Goal: Task Accomplishment & Management: Use online tool/utility

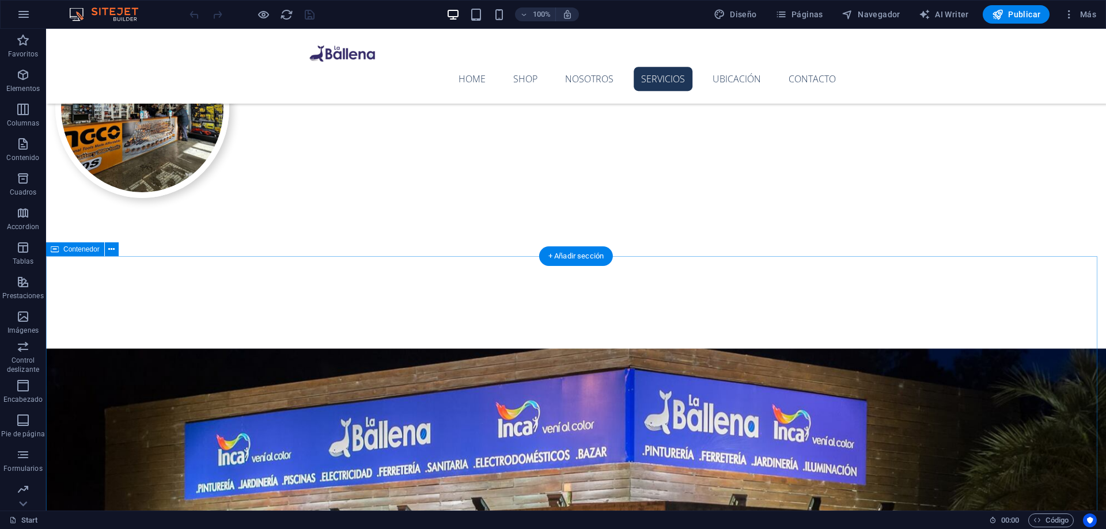
scroll to position [1037, 0]
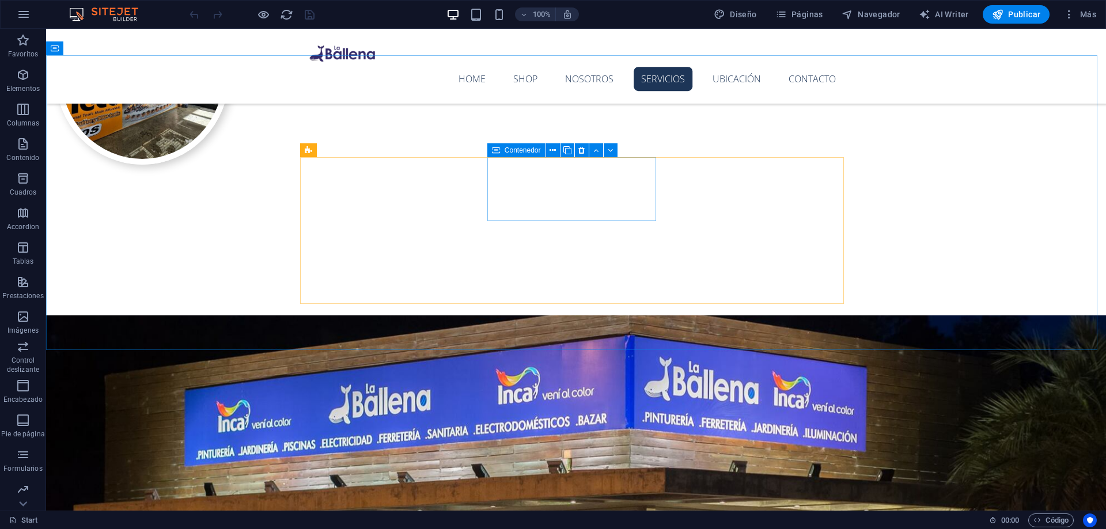
click at [495, 155] on icon at bounding box center [496, 150] width 8 height 14
click at [510, 149] on span "Contenedor" at bounding box center [522, 150] width 36 height 7
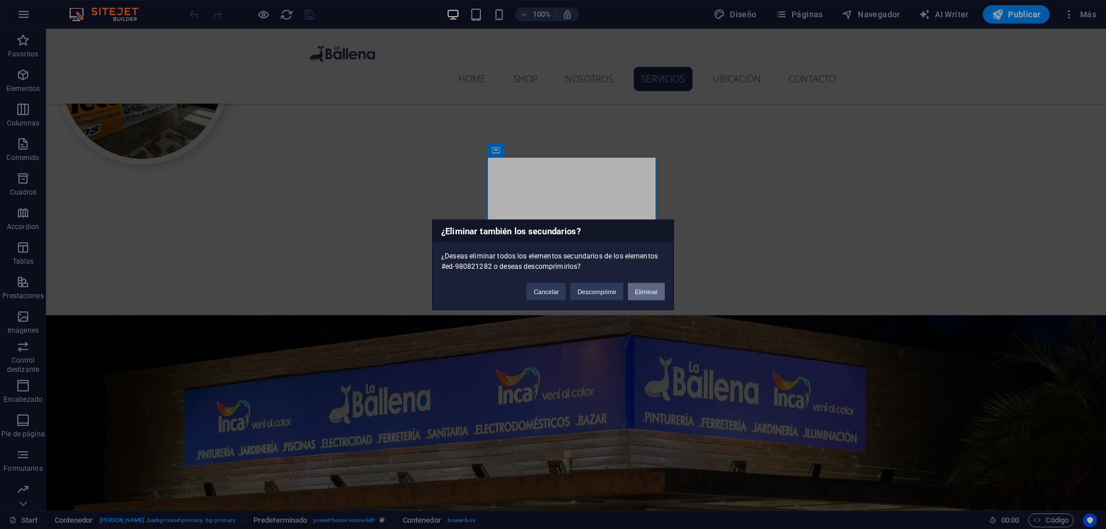
click at [647, 289] on button "Eliminar" at bounding box center [646, 291] width 37 height 17
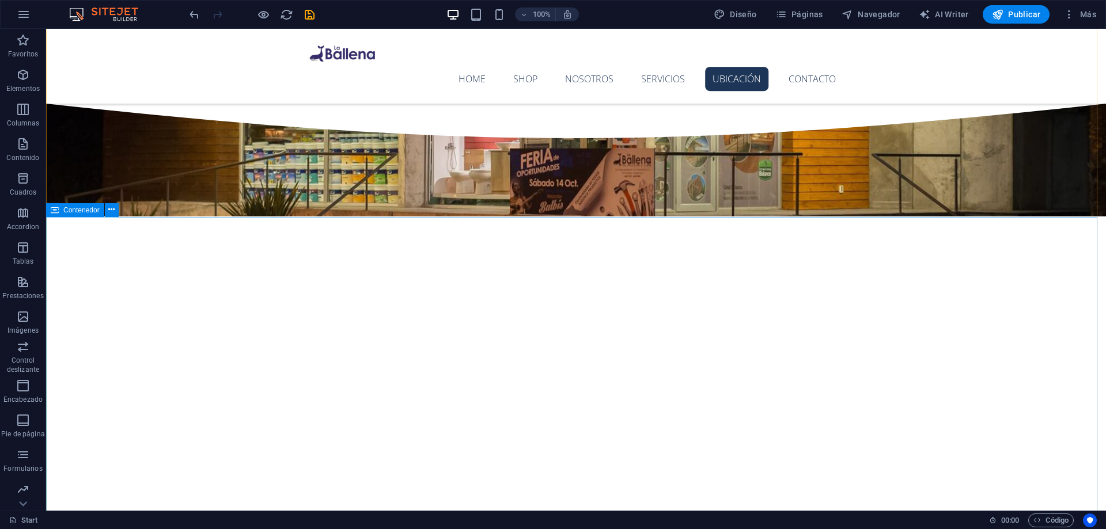
scroll to position [1382, 0]
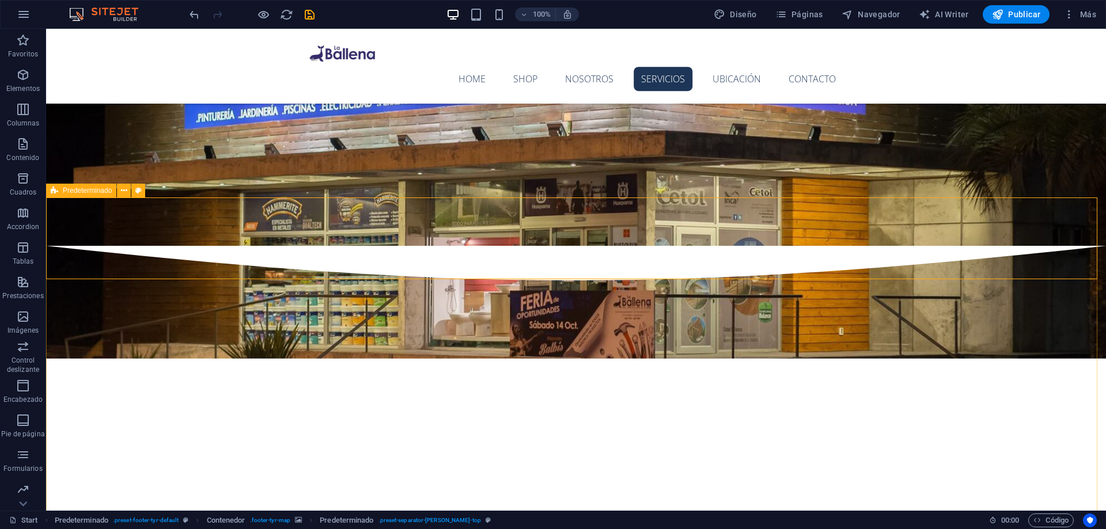
click at [60, 191] on div "Predeterminado" at bounding box center [81, 191] width 70 height 14
select select "footer"
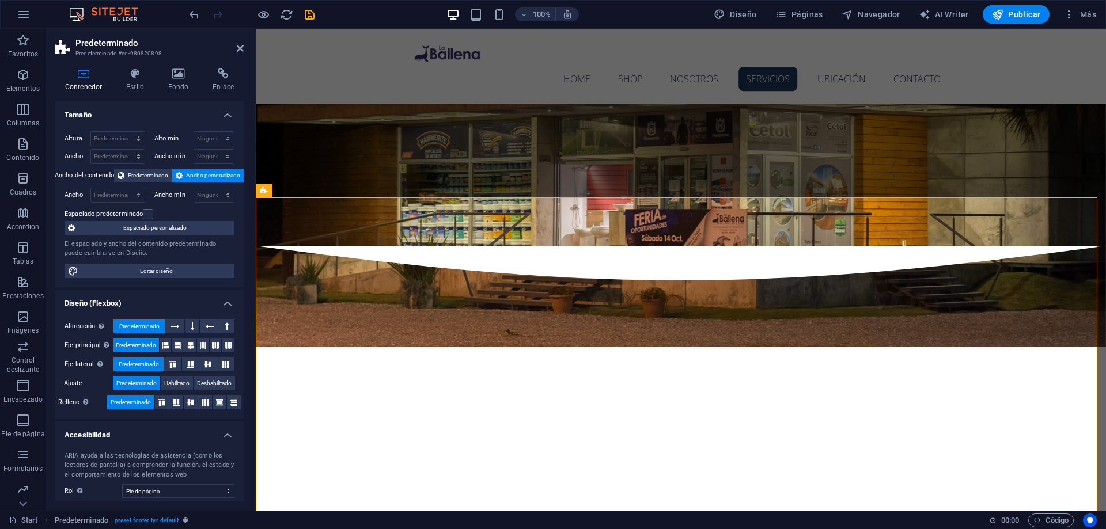
scroll to position [79, 0]
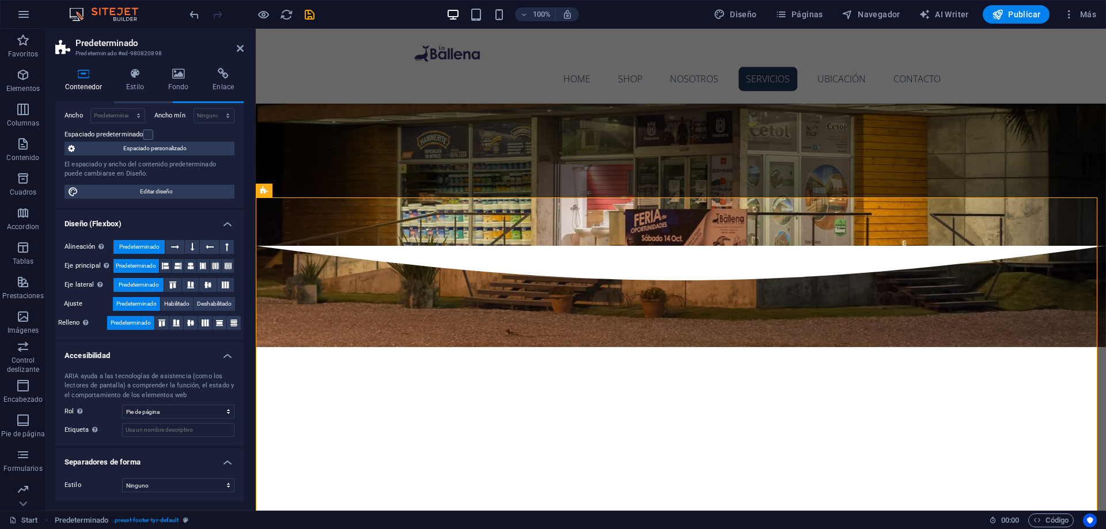
click at [311, 191] on div "Predeterminado" at bounding box center [332, 191] width 70 height 14
click at [298, 193] on span "Contenedor" at bounding box center [311, 190] width 36 height 7
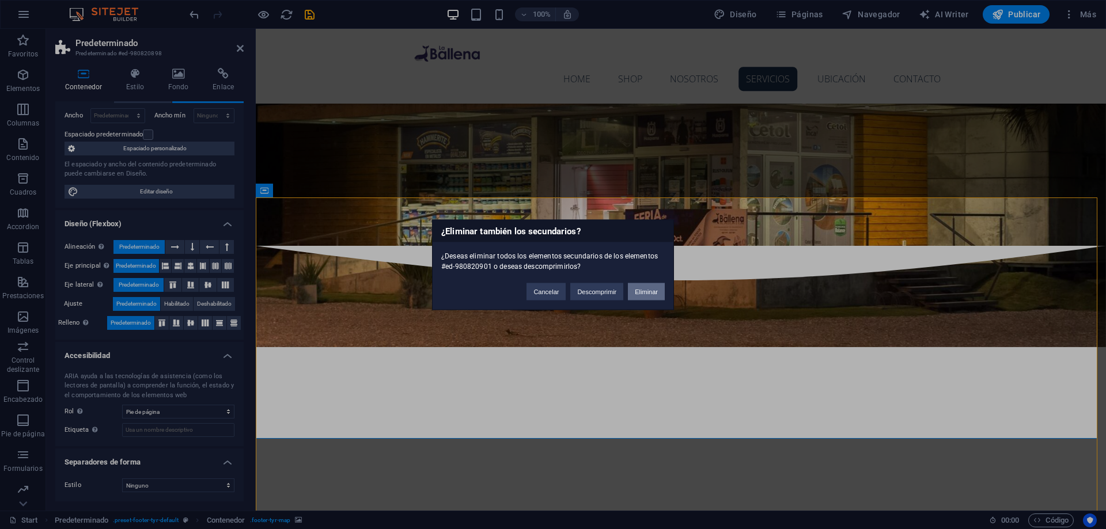
click at [641, 295] on button "Eliminar" at bounding box center [646, 291] width 37 height 17
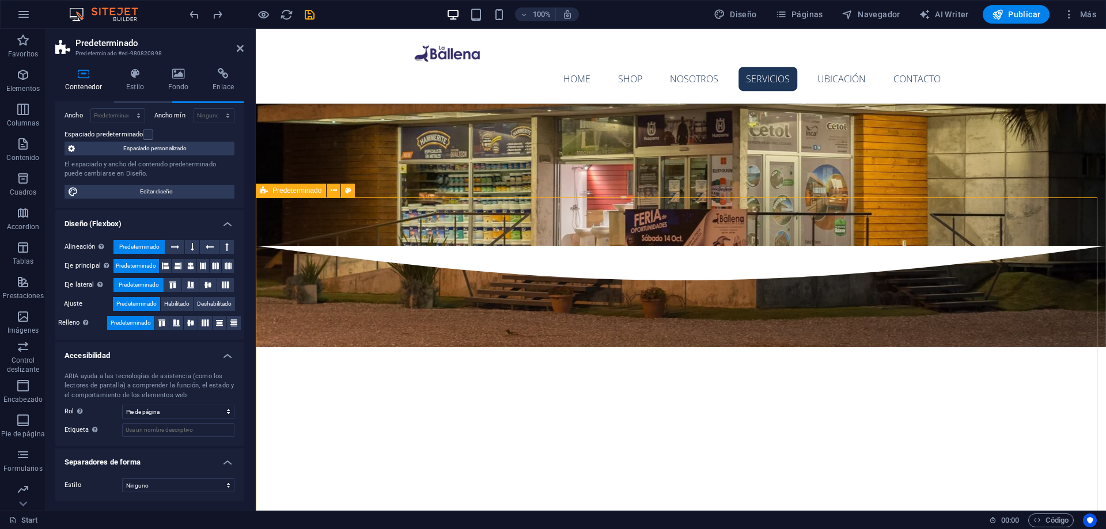
click at [279, 189] on span "Predeterminado" at bounding box center [296, 190] width 49 height 7
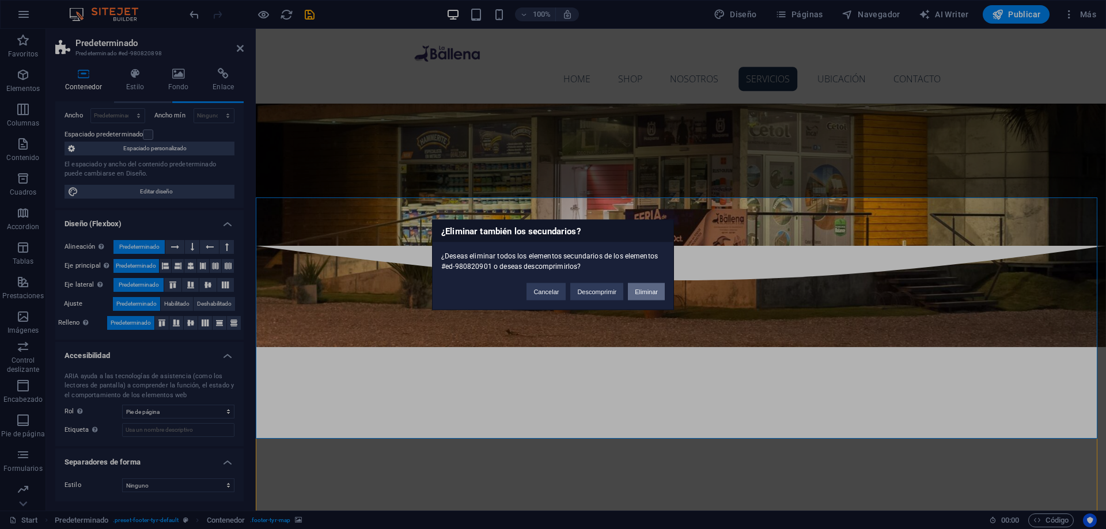
click at [648, 289] on button "Eliminar" at bounding box center [646, 291] width 37 height 17
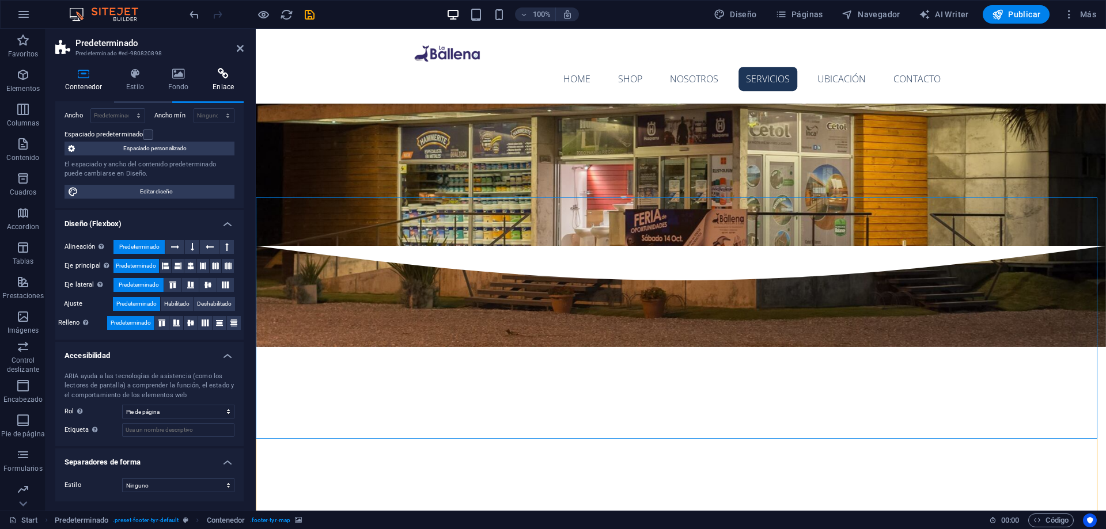
click at [210, 83] on h4 "Enlace" at bounding box center [223, 80] width 41 height 24
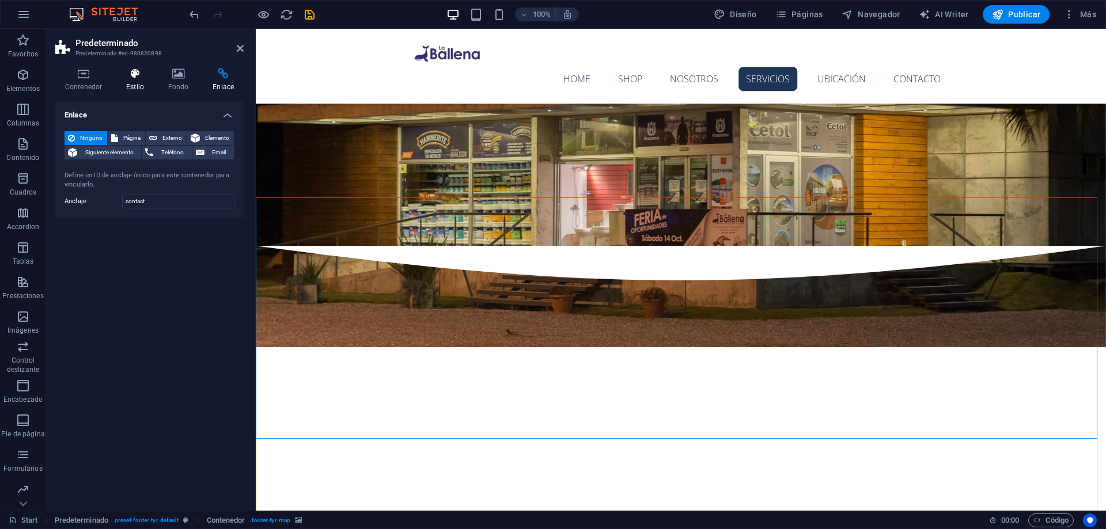
click at [139, 78] on icon at bounding box center [134, 74] width 37 height 12
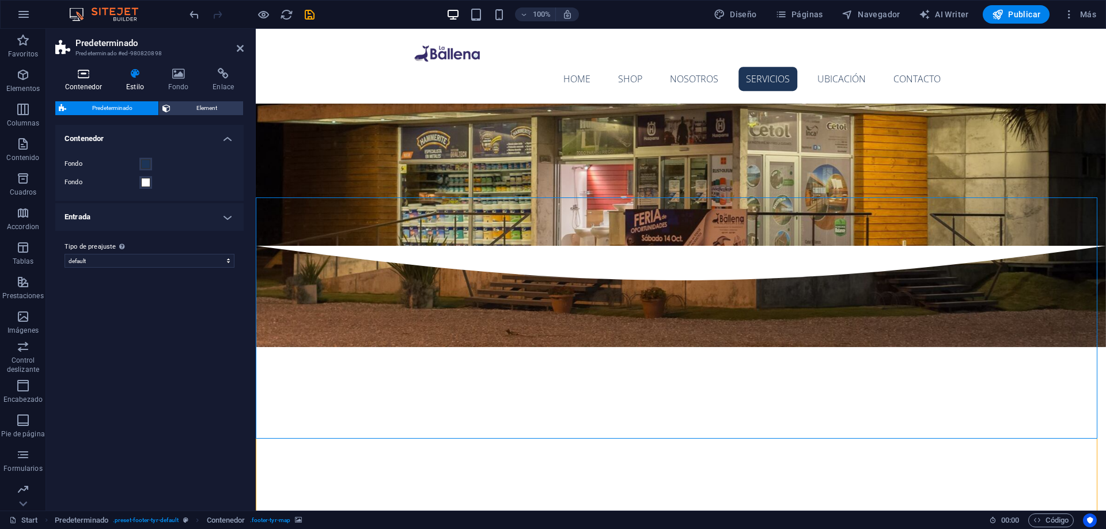
click at [96, 74] on icon at bounding box center [83, 74] width 56 height 12
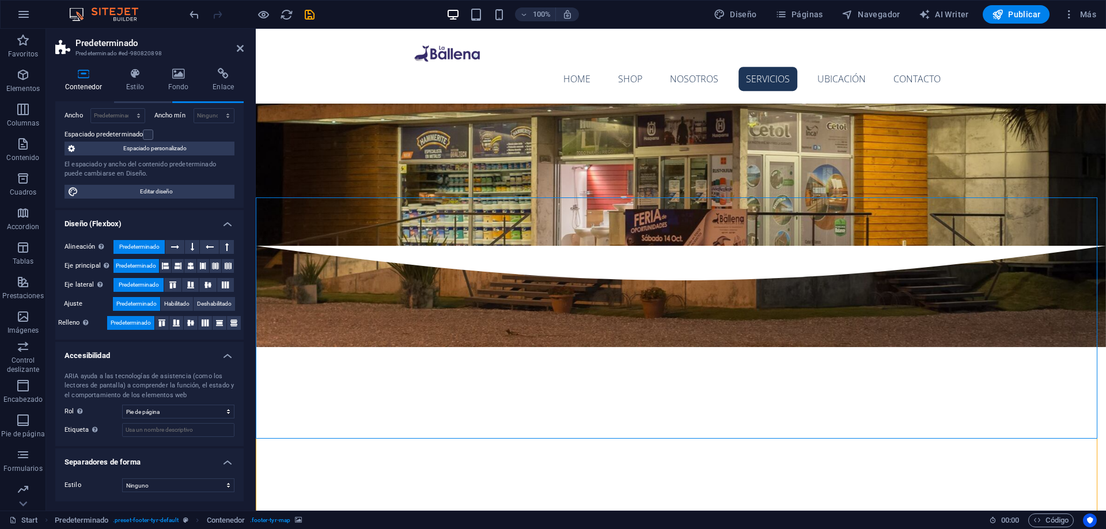
click at [129, 99] on div "Contenedor Estilo Fondo Enlace Tamaño Altura Predeterminado px rem % vh vw Alto…" at bounding box center [149, 285] width 188 height 434
click at [128, 103] on div "Ancho del contenido Predeterminado Ancho personalizado" at bounding box center [149, 96] width 170 height 14
click at [130, 100] on div "Contenedor Estilo Fondo Enlace Tamaño Altura Predeterminado px rem % vh vw Alto…" at bounding box center [149, 285] width 188 height 434
click at [129, 101] on span "Predeterminado" at bounding box center [148, 96] width 40 height 14
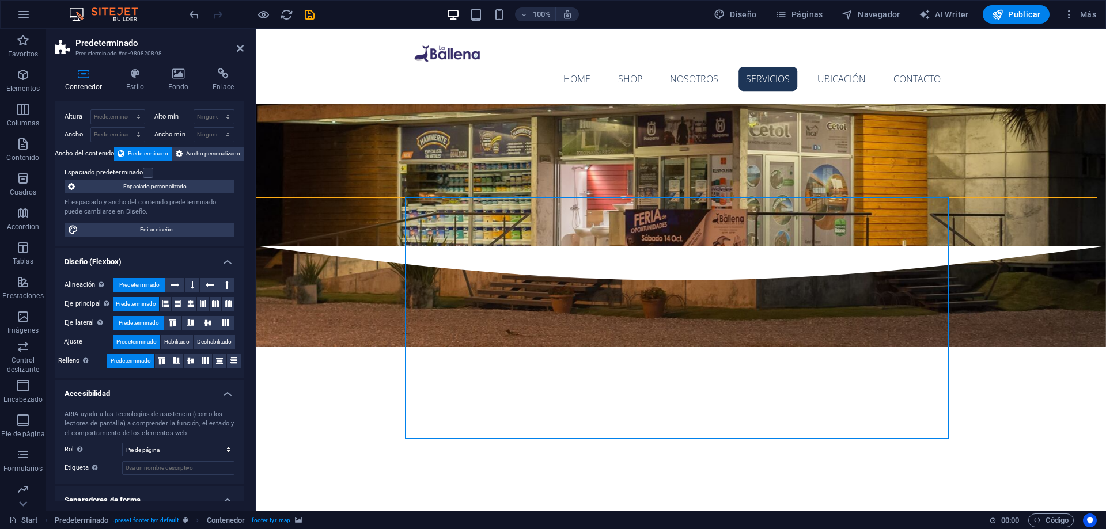
scroll to position [0, 0]
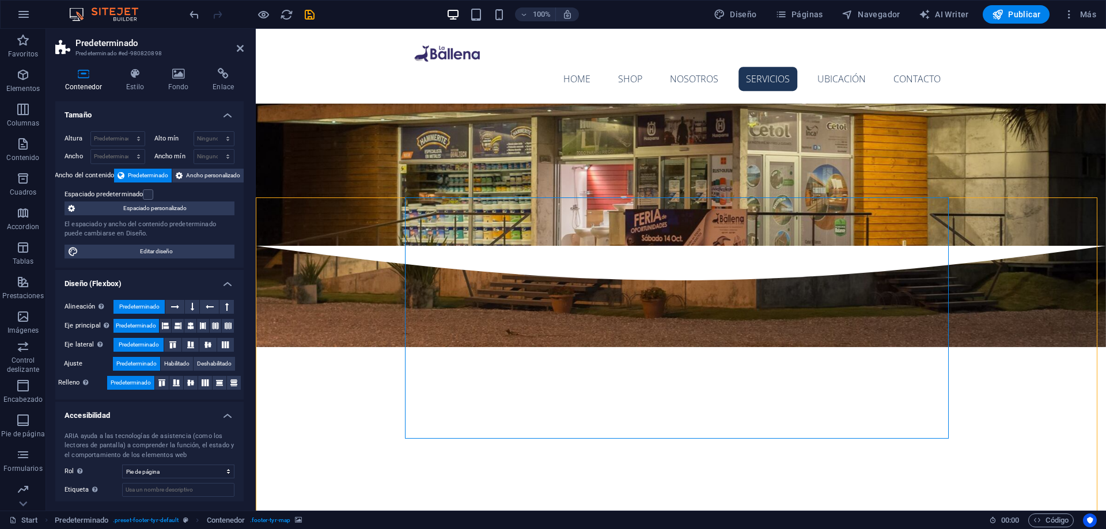
click at [136, 107] on h4 "Tamaño" at bounding box center [149, 111] width 188 height 21
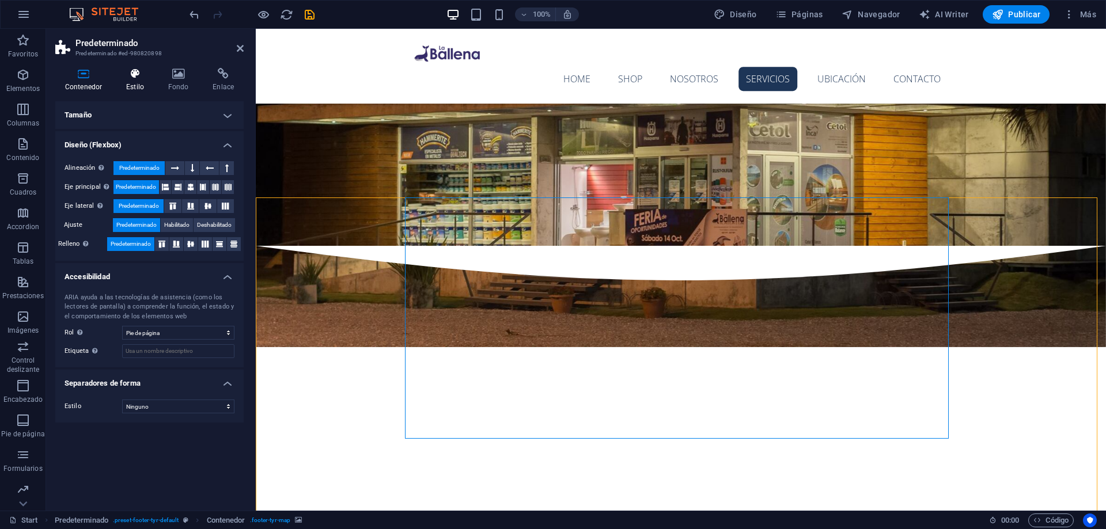
click at [134, 81] on h4 "Estilo" at bounding box center [137, 80] width 42 height 24
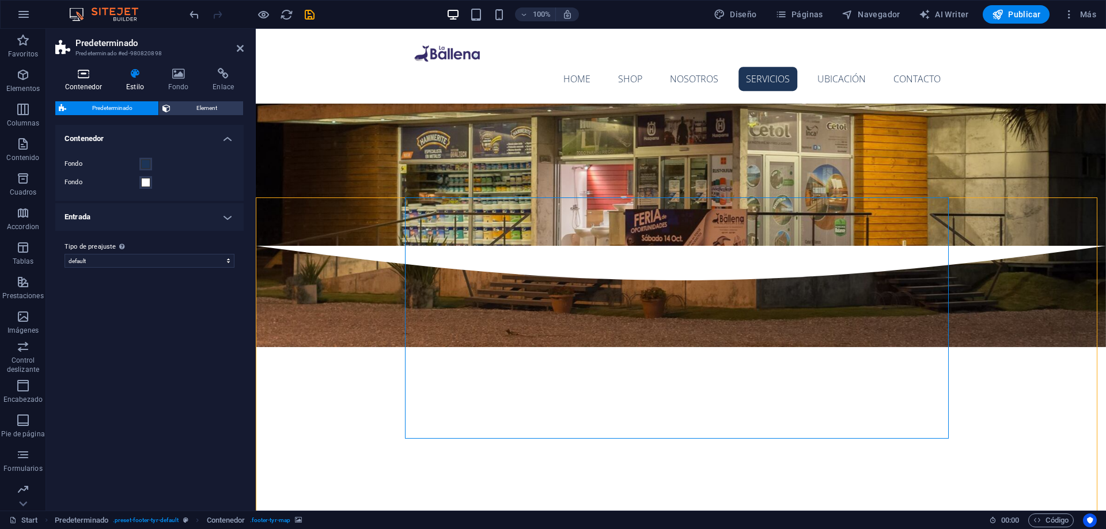
click at [84, 73] on icon at bounding box center [83, 74] width 56 height 12
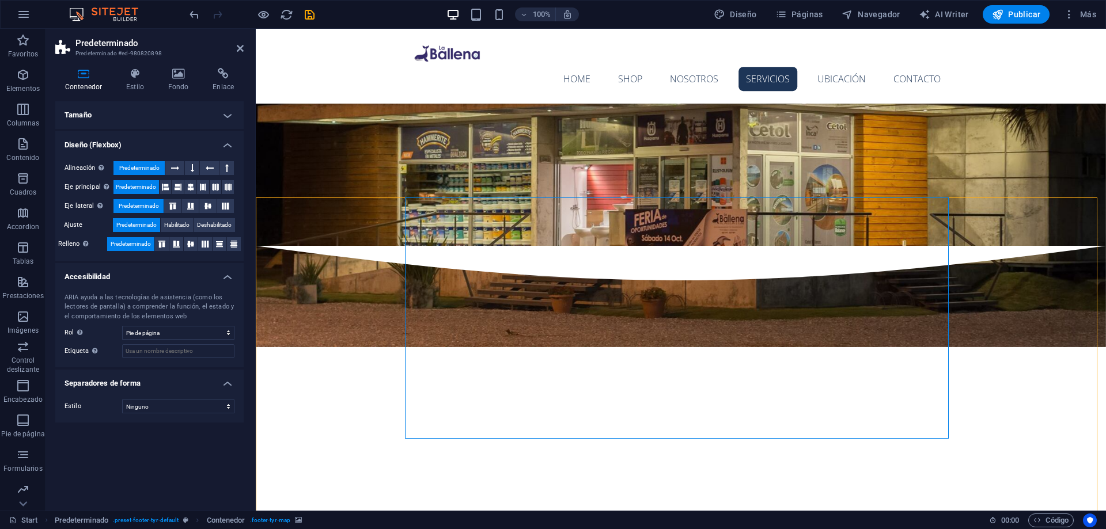
click at [124, 67] on div "Contenedor Estilo Fondo Enlace Tamaño Altura Predeterminado px rem % vh vw Alto…" at bounding box center [149, 285] width 207 height 452
click at [130, 71] on icon at bounding box center [134, 74] width 37 height 12
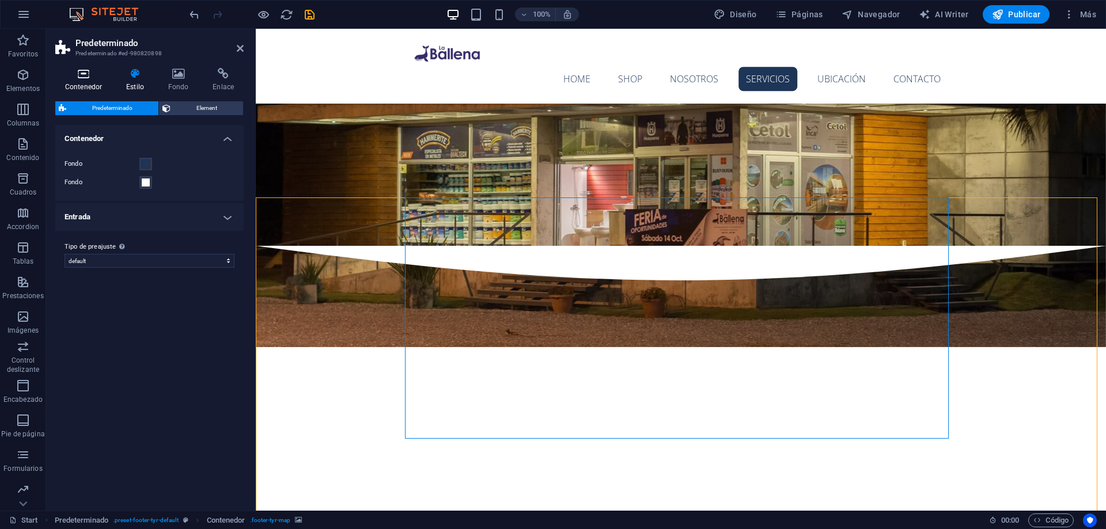
click at [83, 78] on icon at bounding box center [83, 74] width 56 height 12
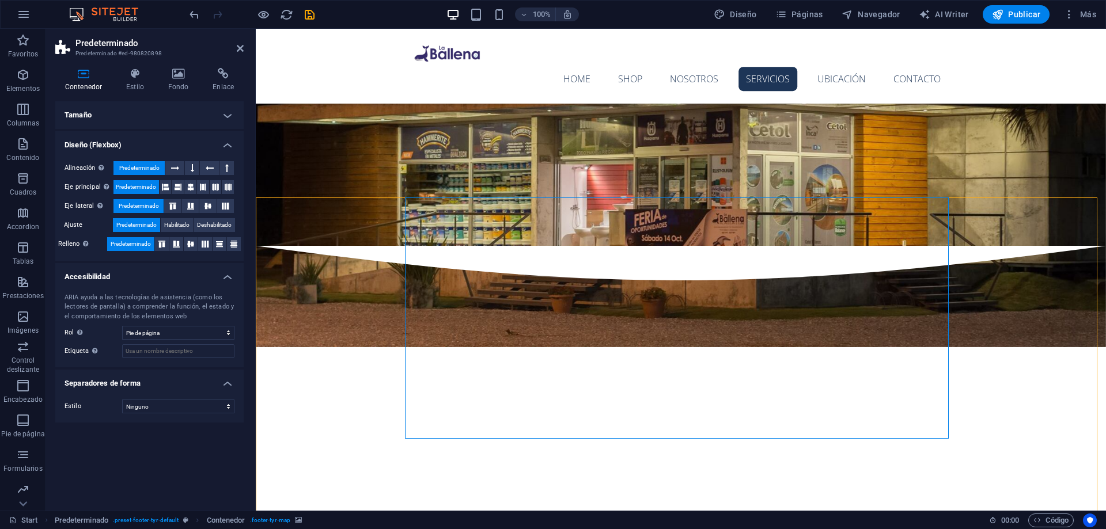
click at [225, 111] on h4 "Tamaño" at bounding box center [149, 115] width 188 height 28
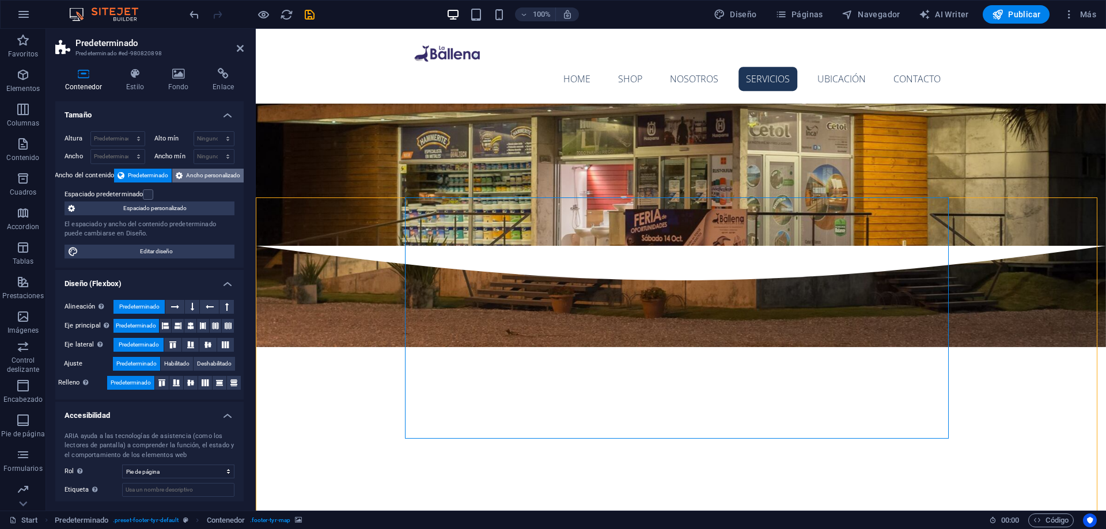
click at [207, 177] on span "Ancho personalizado" at bounding box center [213, 176] width 54 height 14
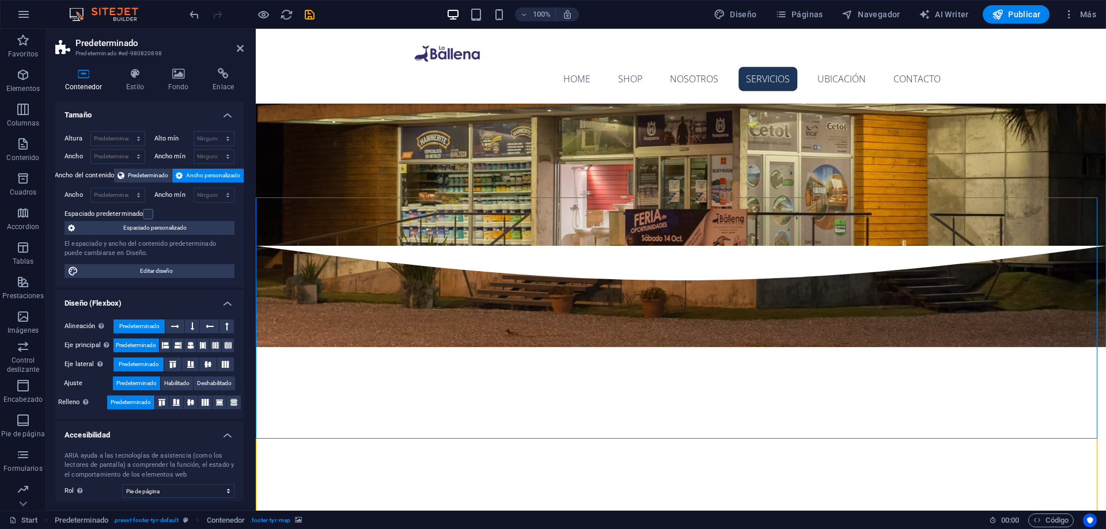
click at [191, 82] on h4 "Fondo" at bounding box center [180, 80] width 45 height 24
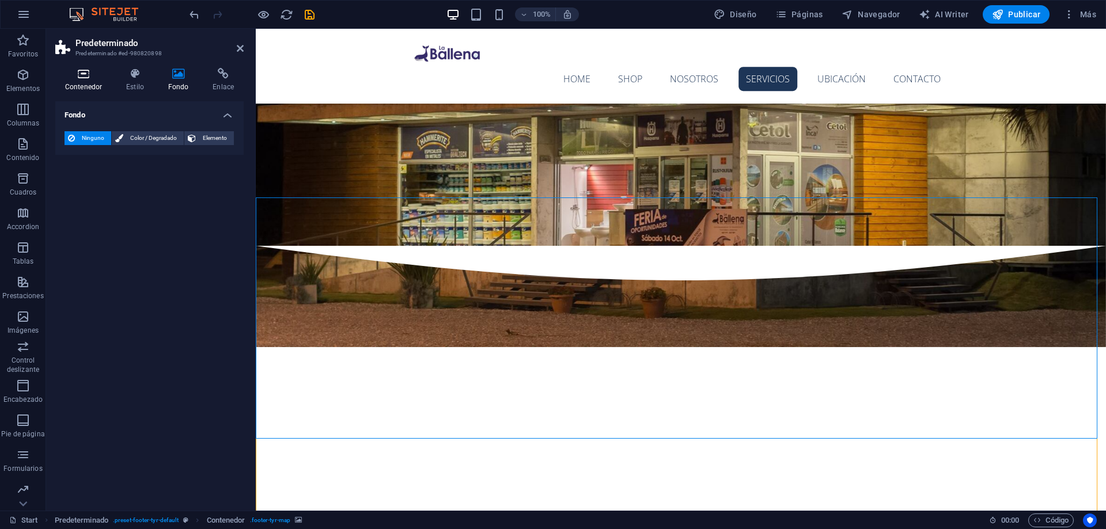
click at [69, 83] on h4 "Contenedor" at bounding box center [85, 80] width 61 height 24
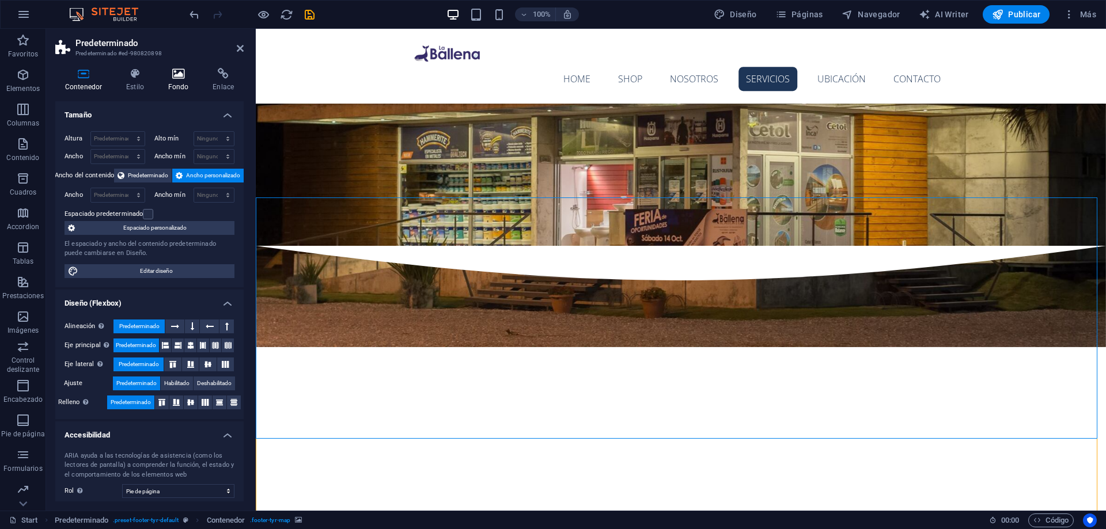
click at [173, 71] on icon at bounding box center [178, 74] width 40 height 12
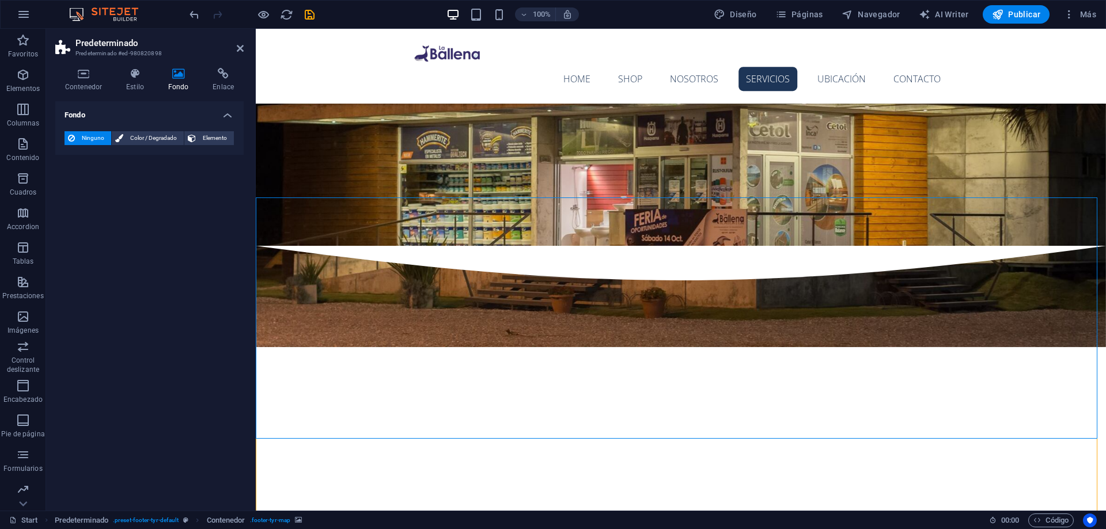
select select "px"
select select "vh"
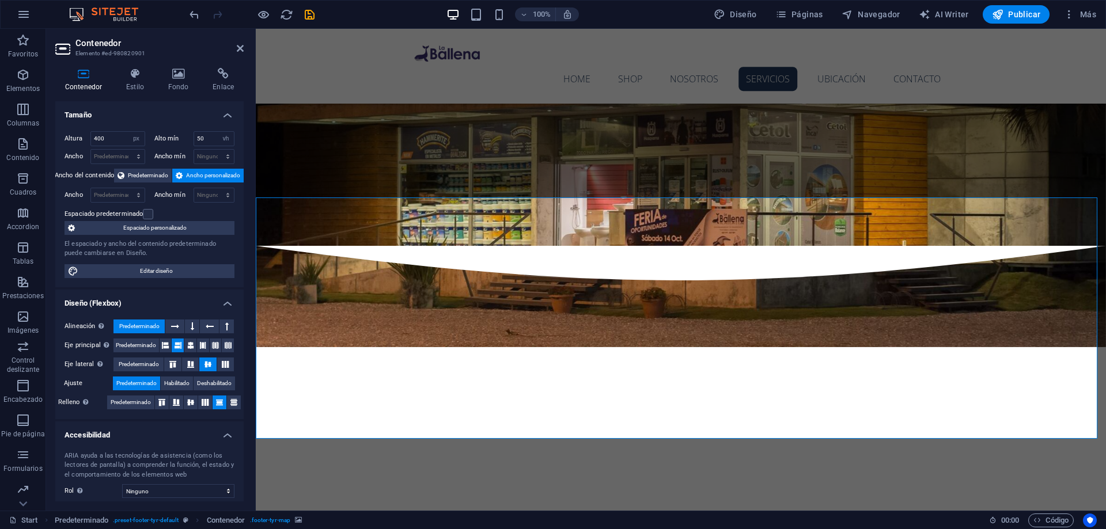
click at [192, 70] on icon at bounding box center [178, 74] width 40 height 12
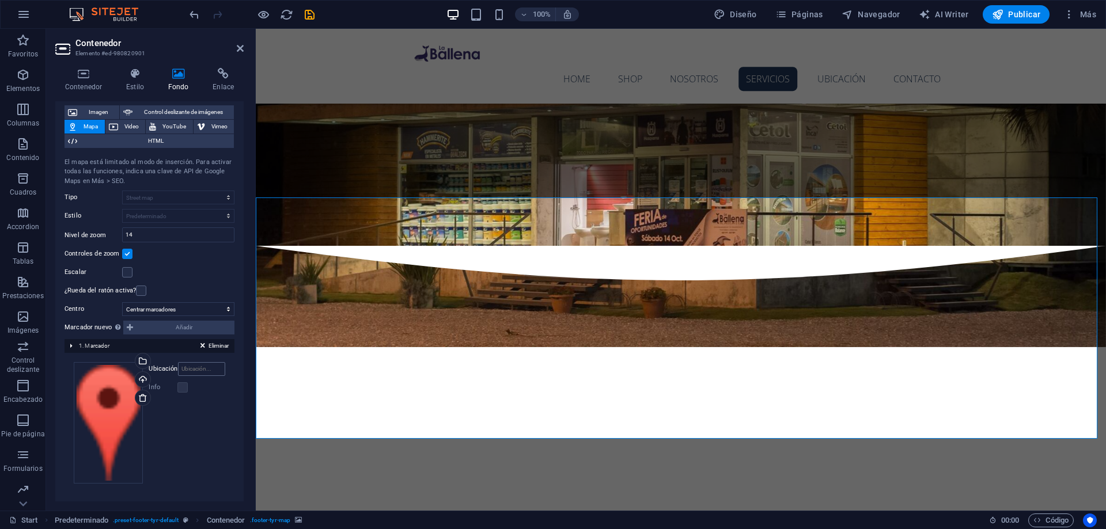
scroll to position [65, 0]
click at [142, 394] on icon at bounding box center [142, 397] width 9 height 9
click at [146, 396] on icon at bounding box center [142, 397] width 9 height 9
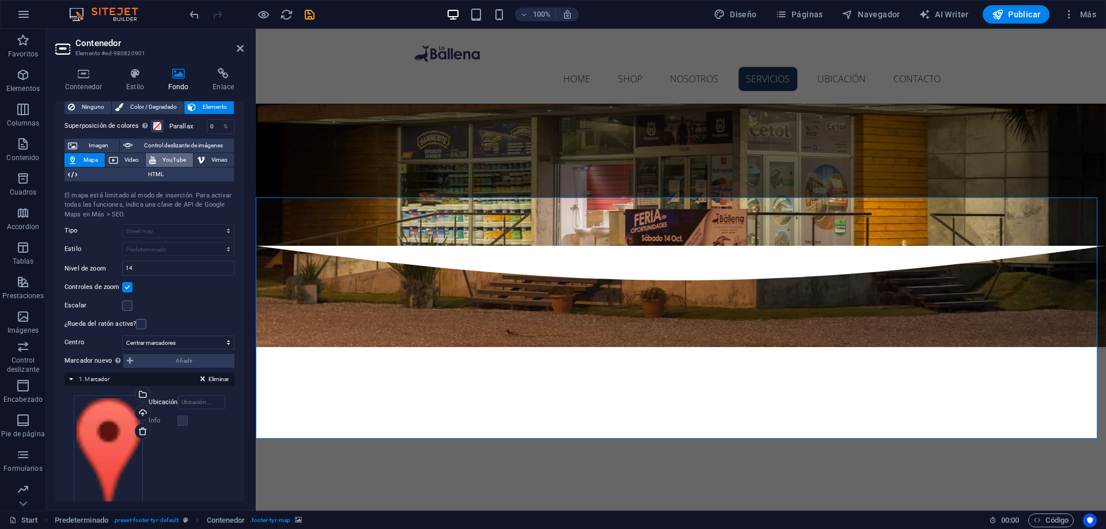
scroll to position [0, 0]
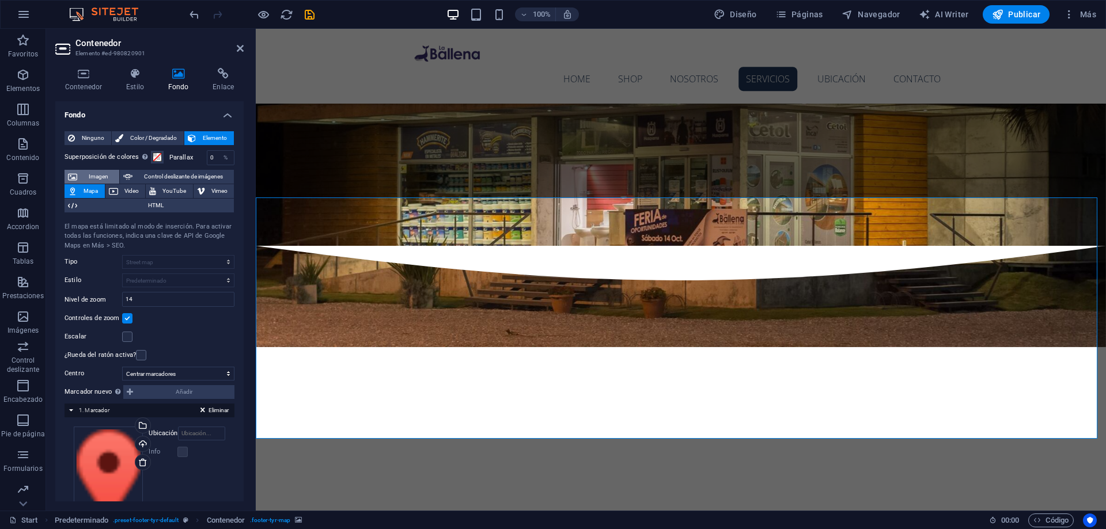
click at [92, 178] on span "Imagen" at bounding box center [98, 177] width 35 height 14
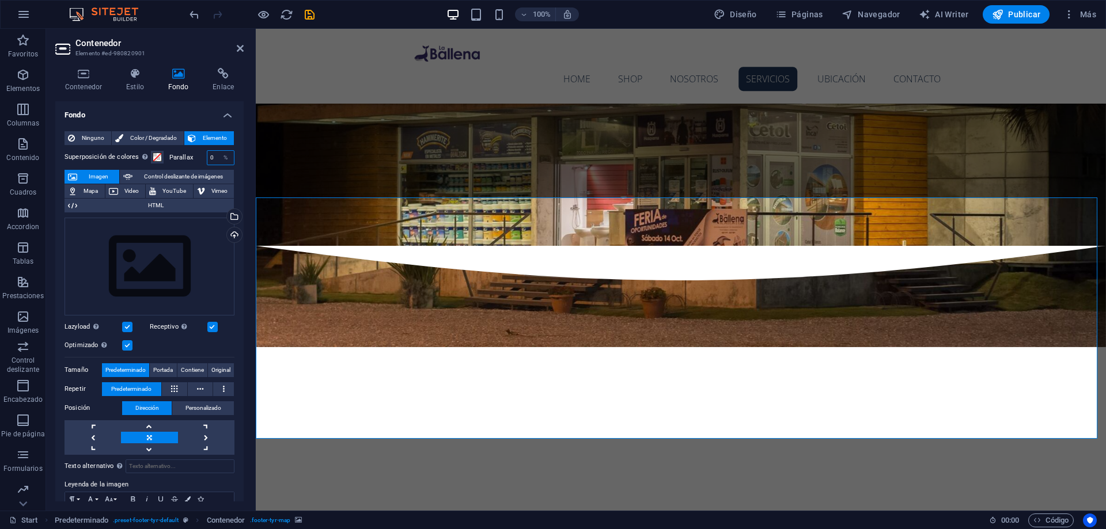
drag, startPoint x: 210, startPoint y: 156, endPoint x: 195, endPoint y: 156, distance: 15.5
click at [195, 156] on div "Parallax 0 %" at bounding box center [201, 157] width 65 height 15
click at [234, 233] on div "Cargar" at bounding box center [233, 235] width 17 height 17
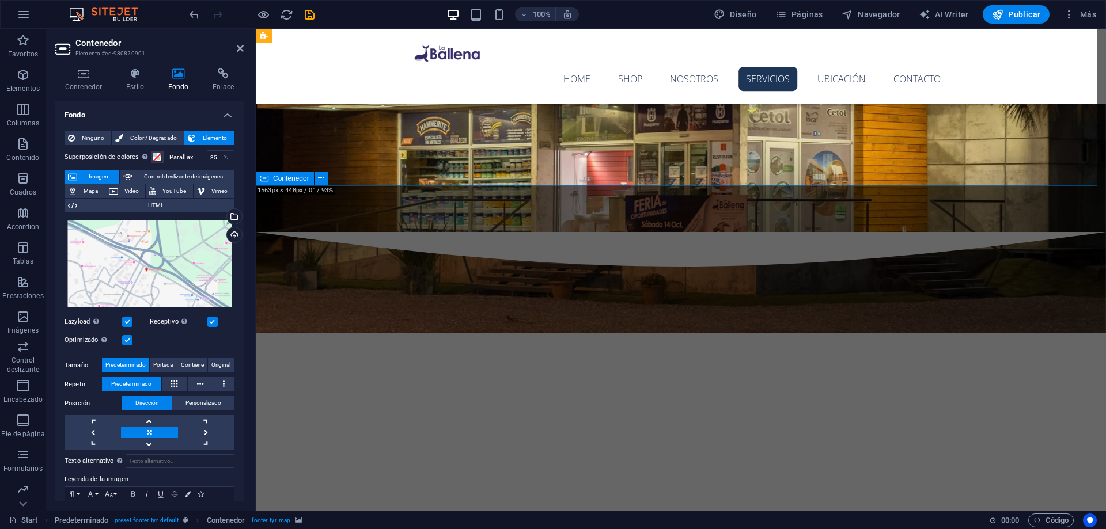
scroll to position [1261, 0]
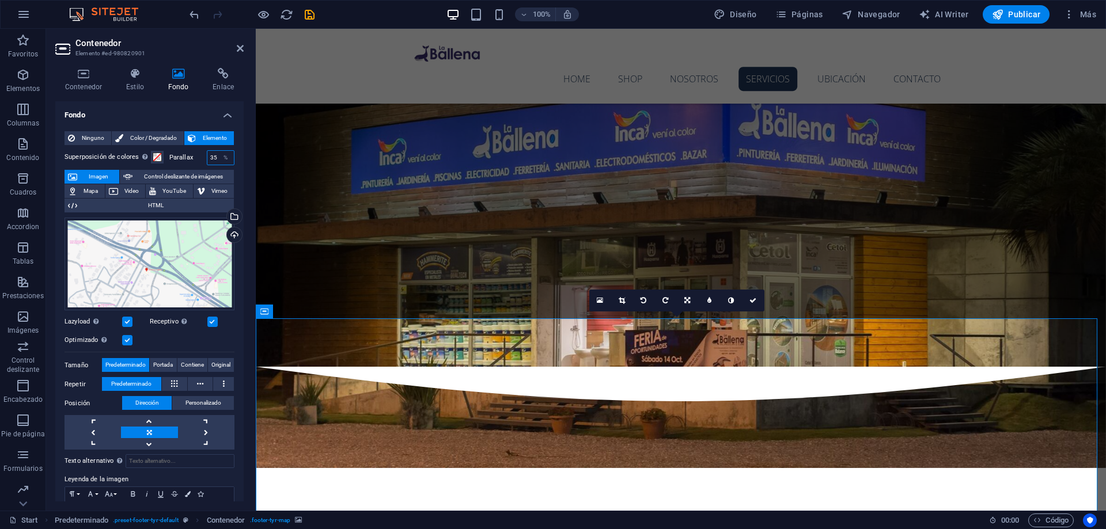
click at [211, 157] on input "35" at bounding box center [220, 158] width 26 height 14
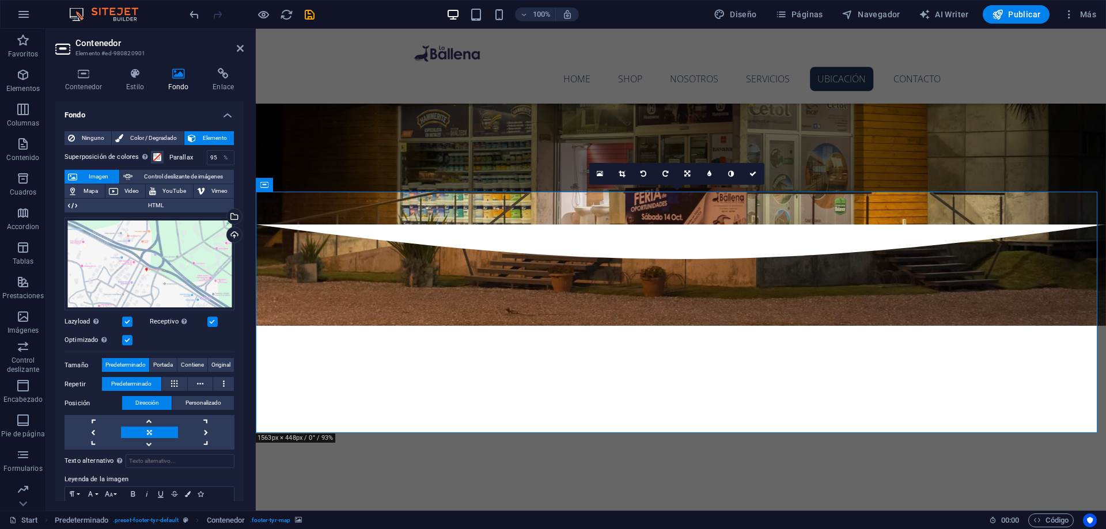
scroll to position [1376, 0]
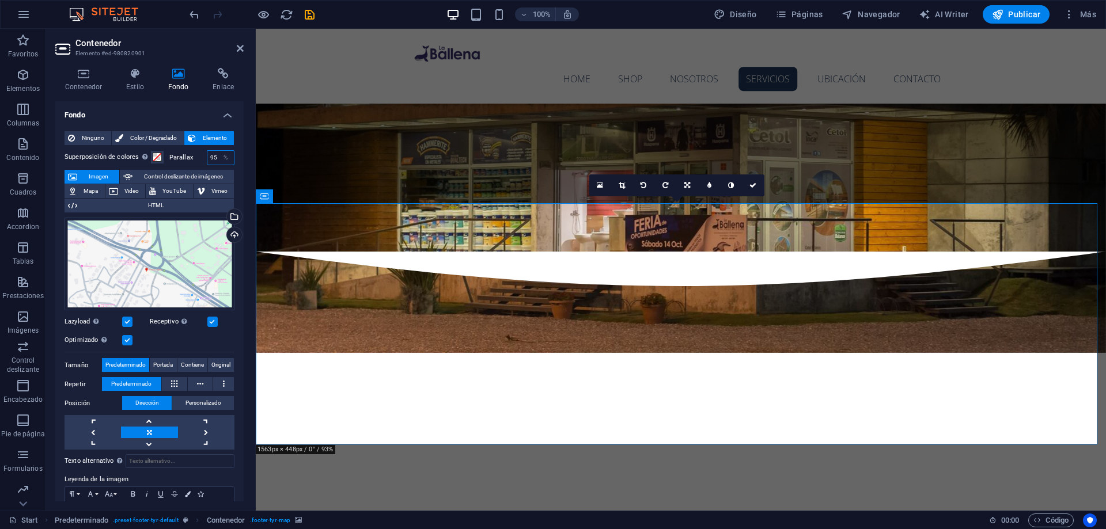
click at [214, 157] on input "95" at bounding box center [220, 158] width 26 height 14
click at [211, 158] on input "75" at bounding box center [220, 158] width 26 height 14
type input "85"
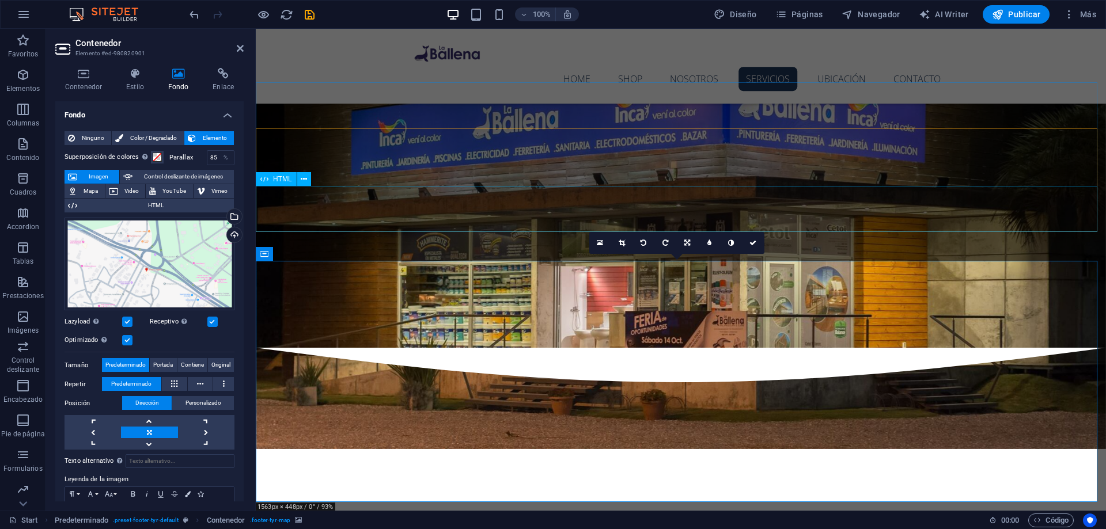
scroll to position [1261, 0]
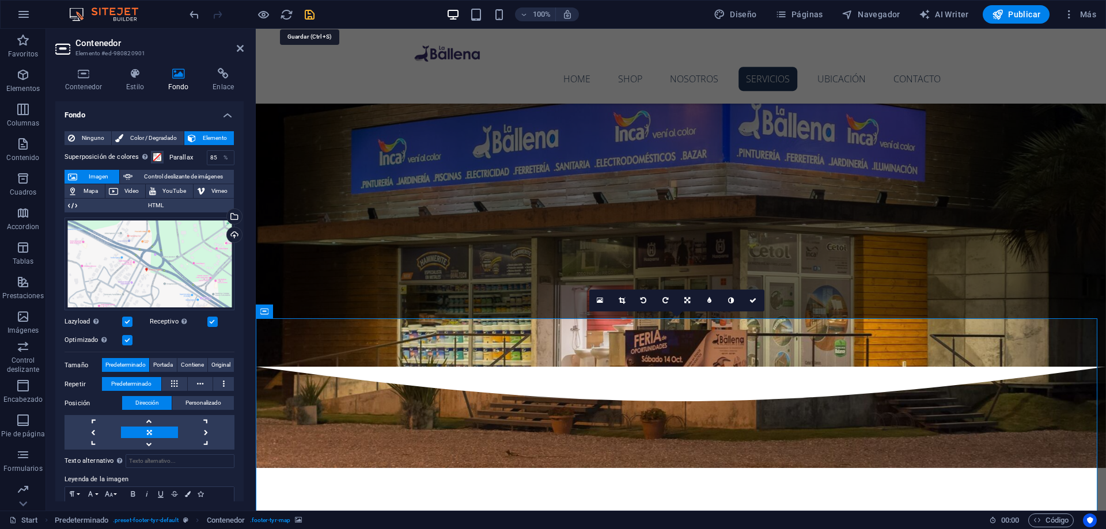
drag, startPoint x: 311, startPoint y: 12, endPoint x: 377, endPoint y: 42, distance: 72.7
click at [311, 12] on icon "save" at bounding box center [309, 14] width 13 height 13
checkbox input "false"
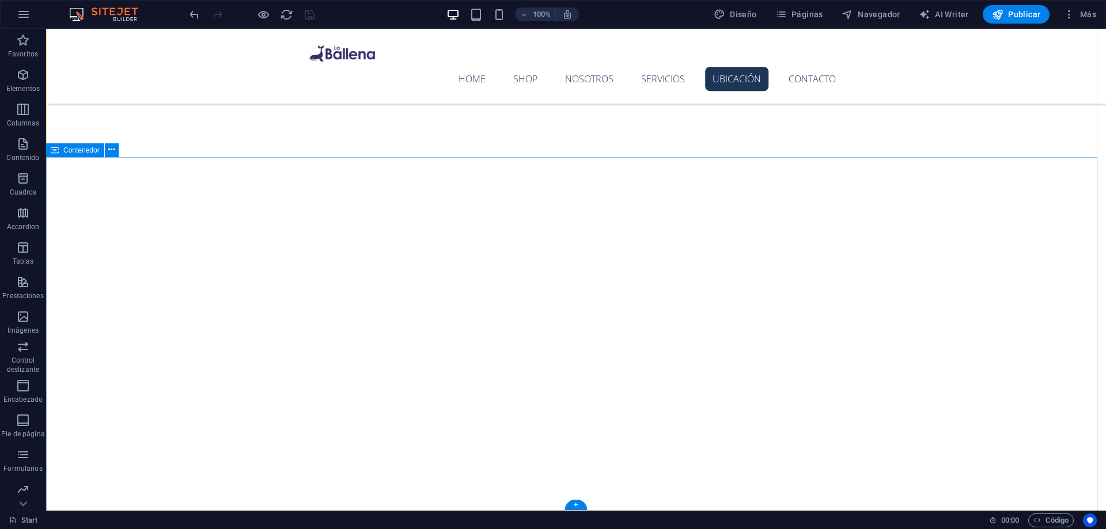
scroll to position [1664, 0]
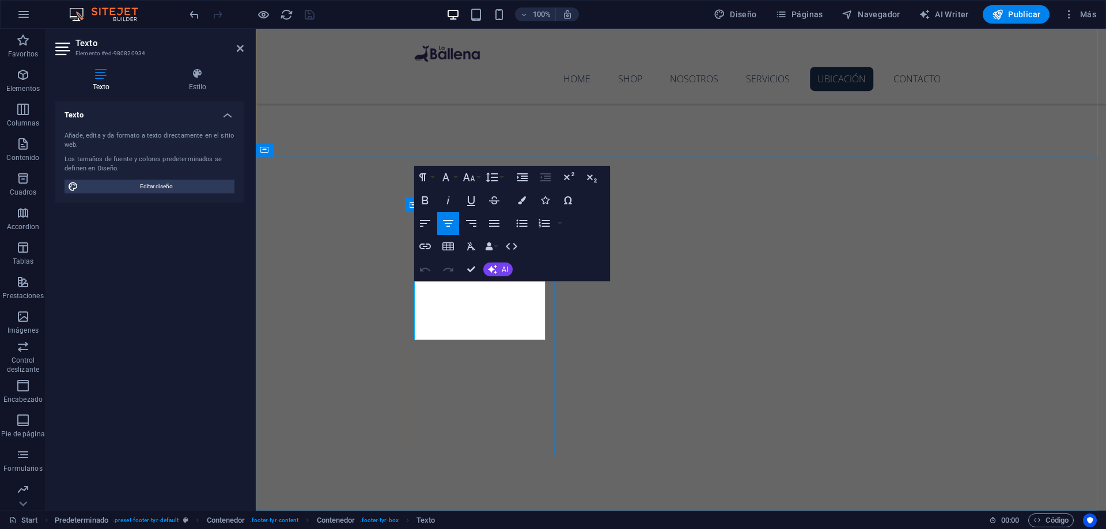
drag, startPoint x: 529, startPoint y: 328, endPoint x: 428, endPoint y: 332, distance: 100.8
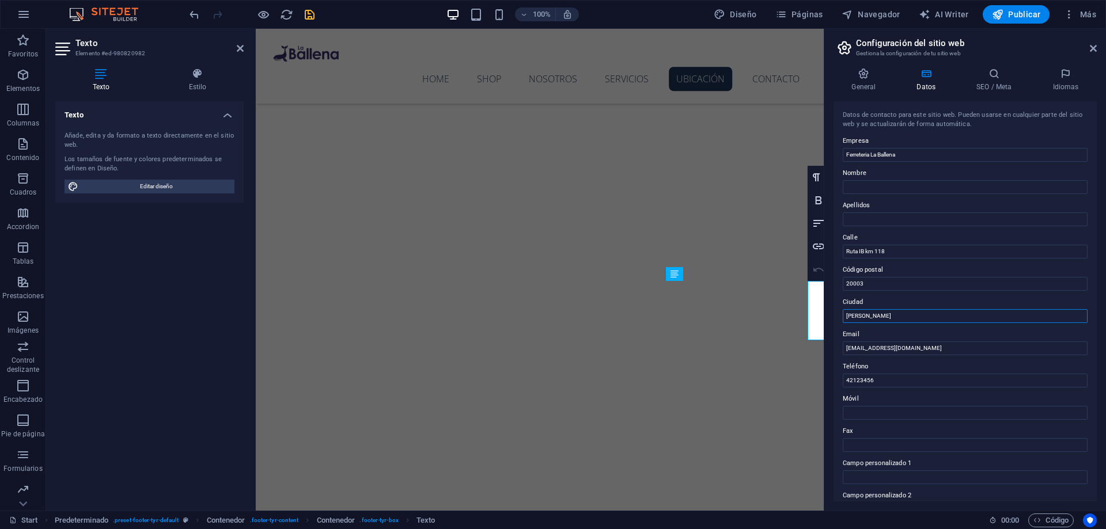
drag, startPoint x: 623, startPoint y: 284, endPoint x: 879, endPoint y: 313, distance: 257.3
click at [879, 313] on input "[PERSON_NAME]" at bounding box center [964, 316] width 245 height 14
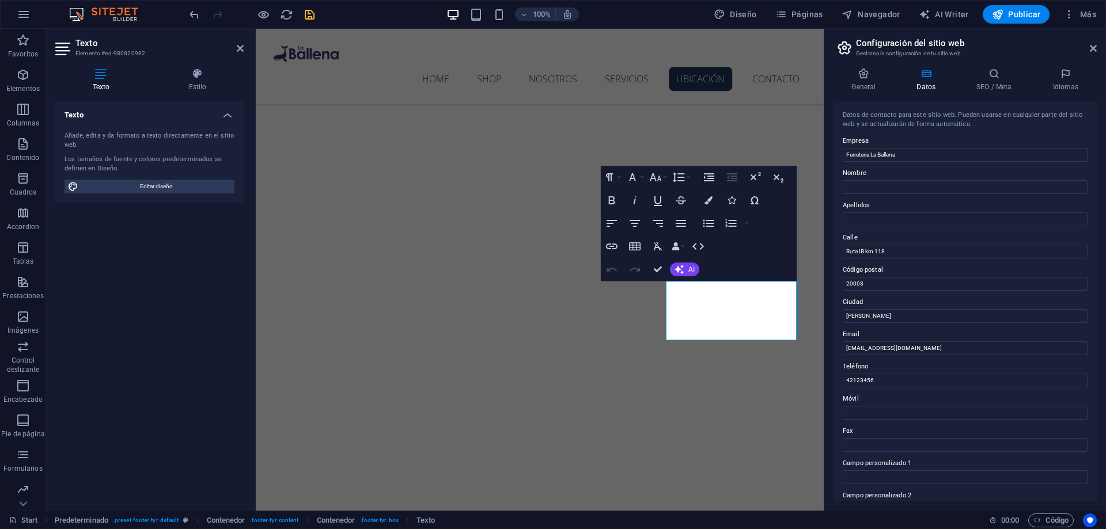
click at [868, 302] on label "Ciudad" at bounding box center [964, 302] width 245 height 14
click at [868, 309] on input "[PERSON_NAME]" at bounding box center [964, 316] width 245 height 14
click at [870, 377] on input "42123456" at bounding box center [964, 381] width 245 height 14
click at [860, 378] on input "42123456" at bounding box center [964, 381] width 245 height 14
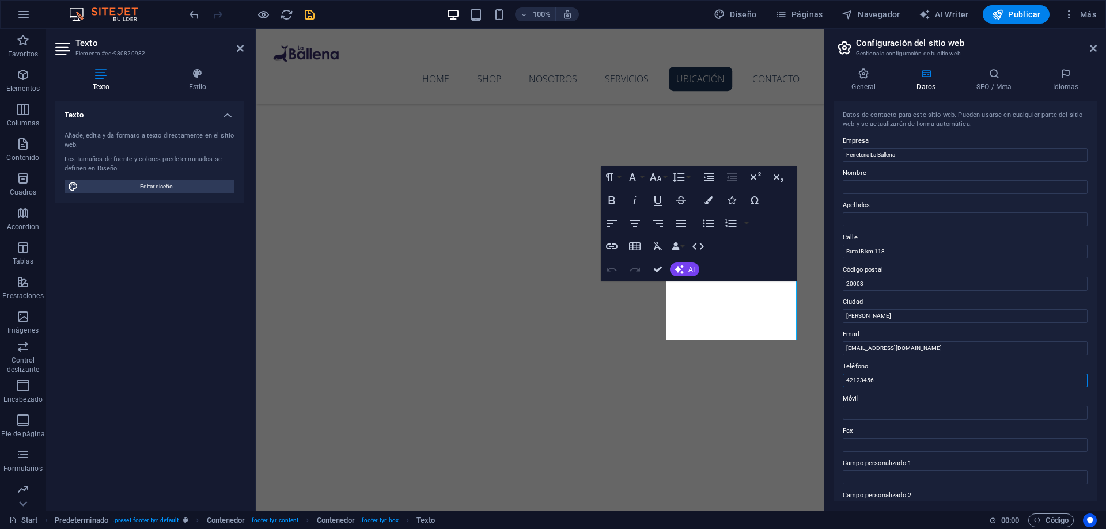
paste input "579791"
type input "42579791"
click at [314, 14] on icon "save" at bounding box center [309, 14] width 13 height 13
checkbox input "false"
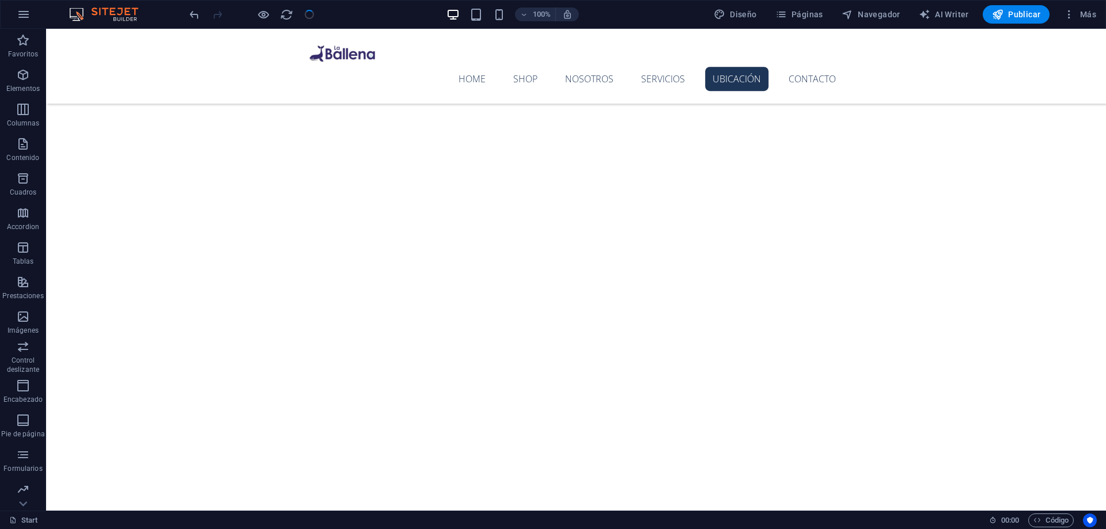
click at [313, 14] on div at bounding box center [251, 14] width 129 height 18
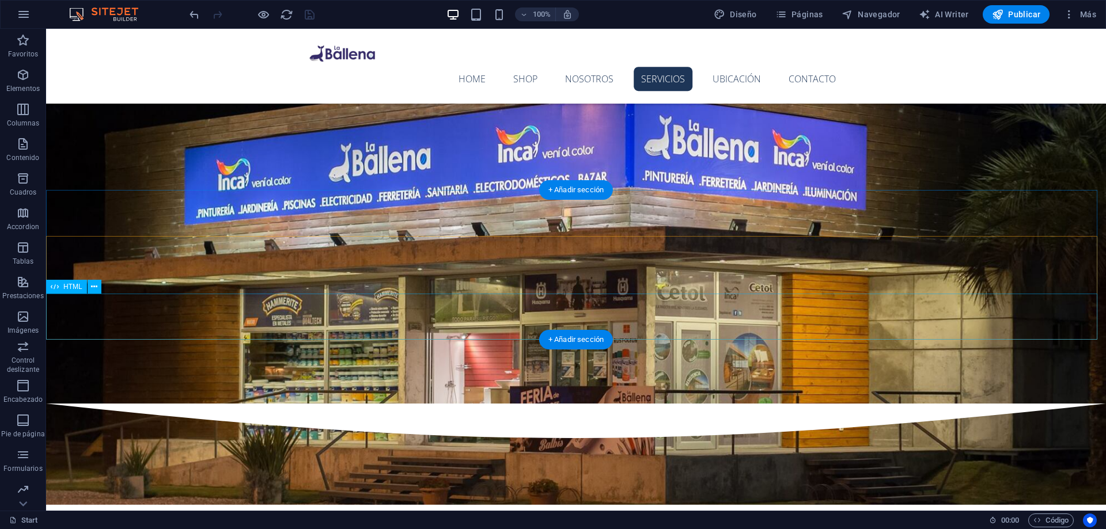
scroll to position [1204, 0]
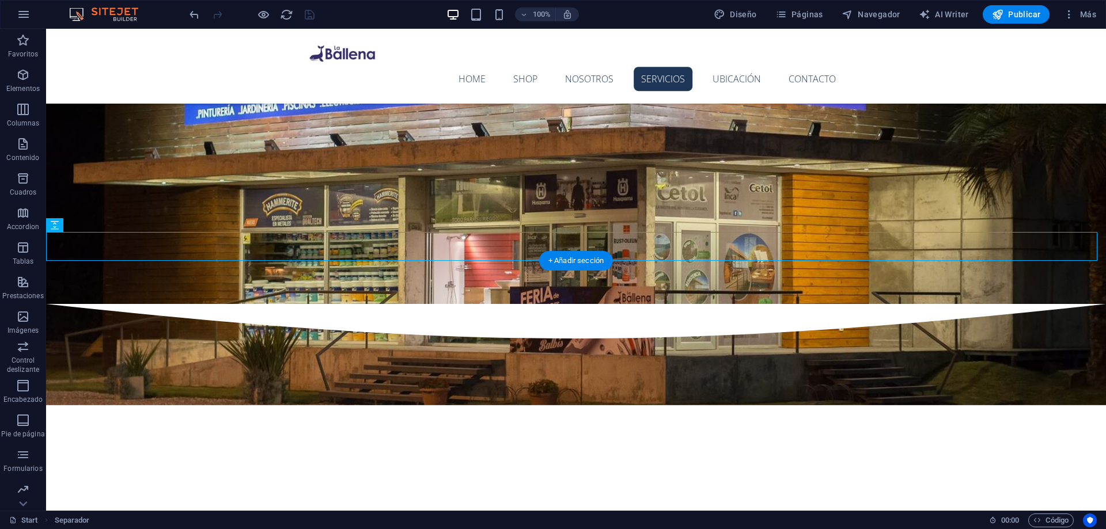
scroll to position [1319, 0]
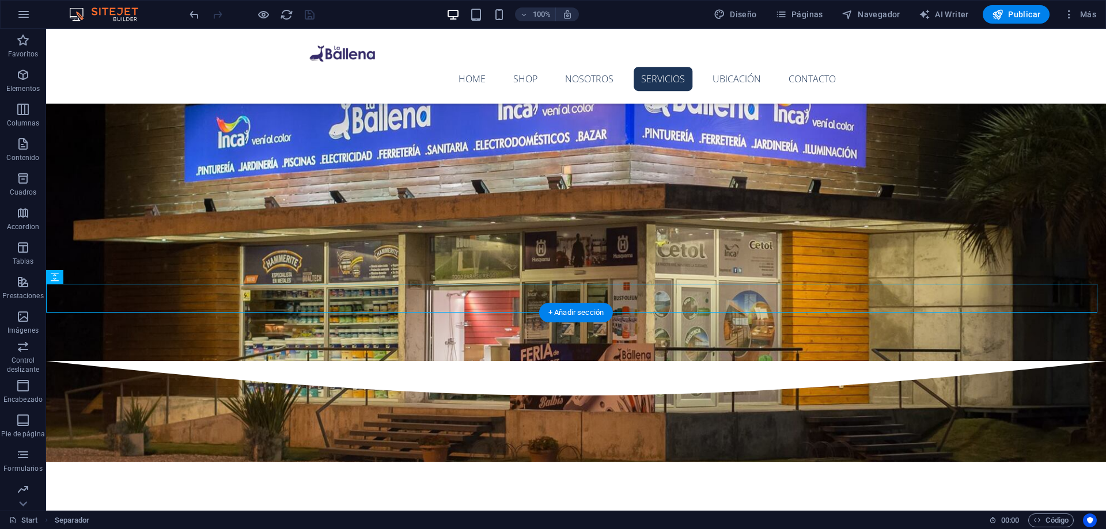
scroll to position [1204, 0]
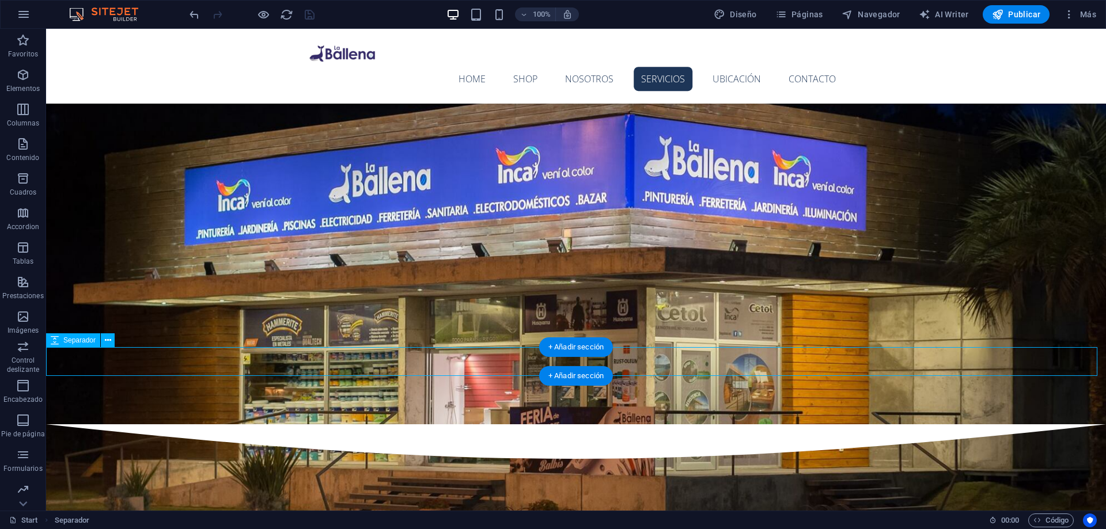
click at [102, 342] on button at bounding box center [108, 340] width 14 height 14
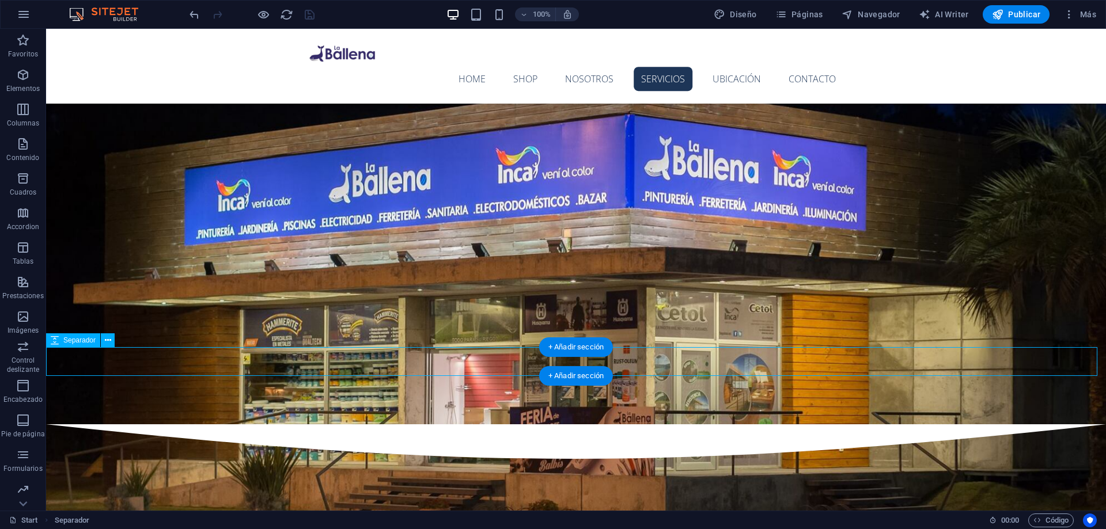
select select "px"
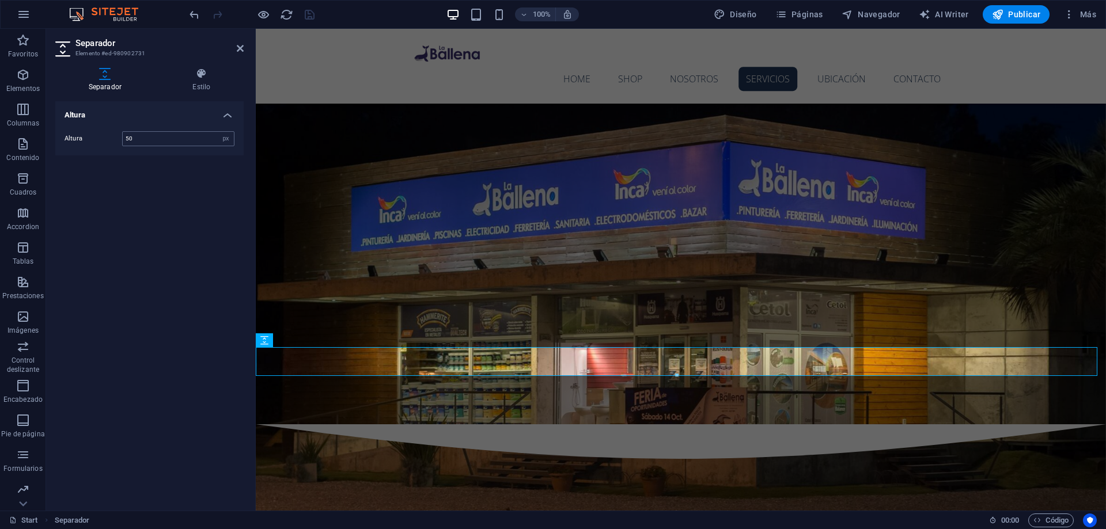
click at [136, 143] on input "50" at bounding box center [178, 139] width 111 height 14
click at [126, 136] on input "50" at bounding box center [178, 139] width 111 height 14
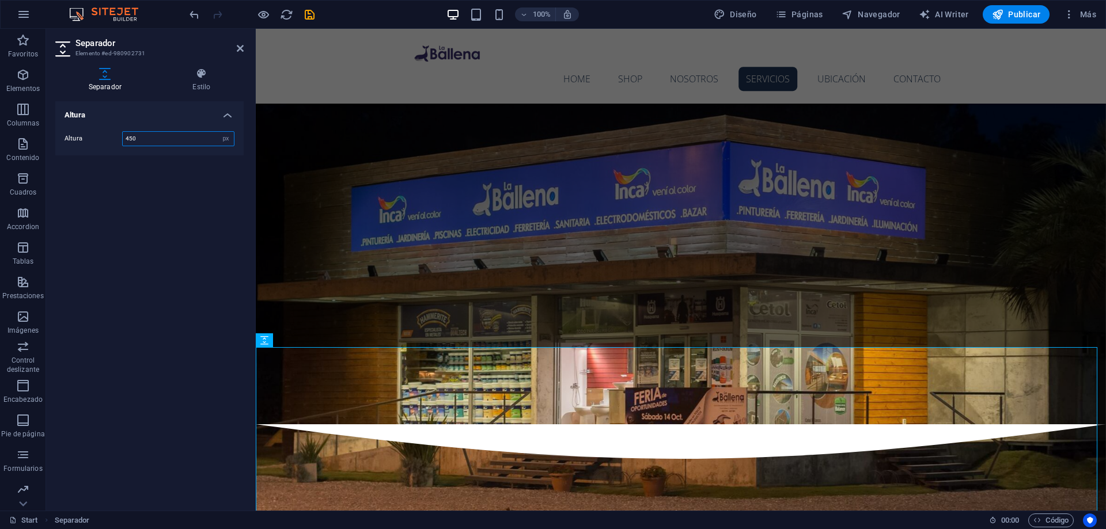
click at [144, 137] on input "450" at bounding box center [178, 139] width 111 height 14
type input "150"
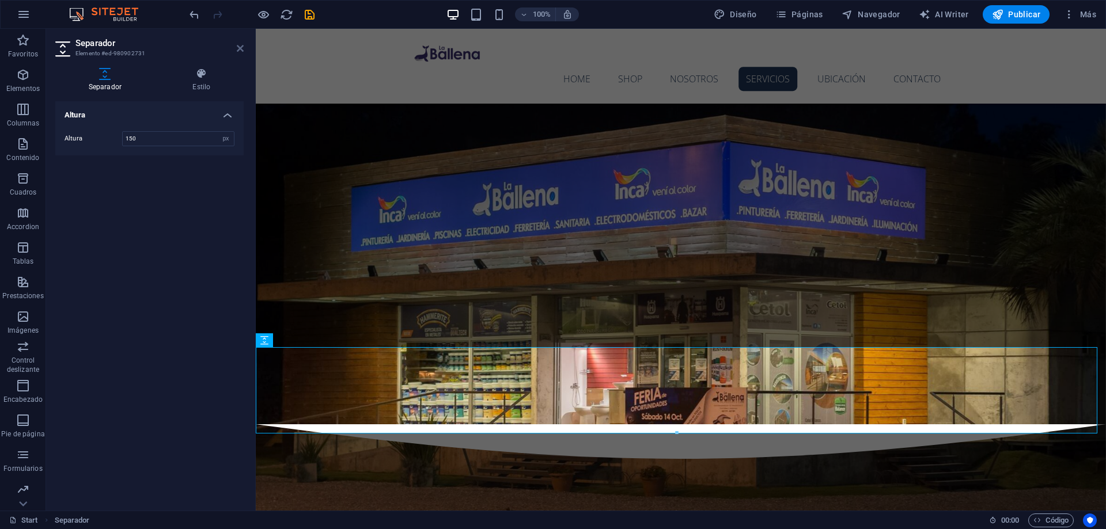
click at [238, 52] on icon at bounding box center [240, 48] width 7 height 9
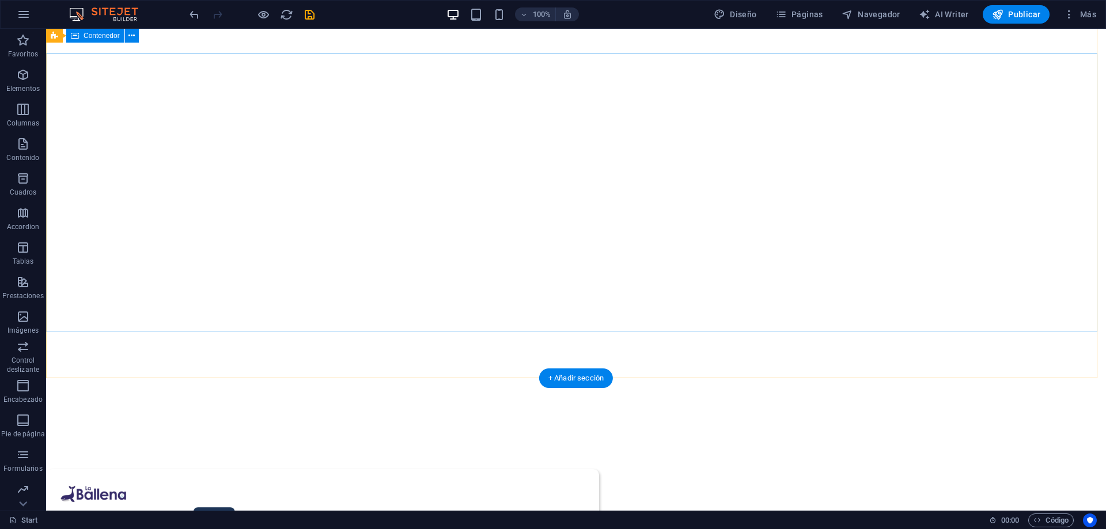
scroll to position [0, 0]
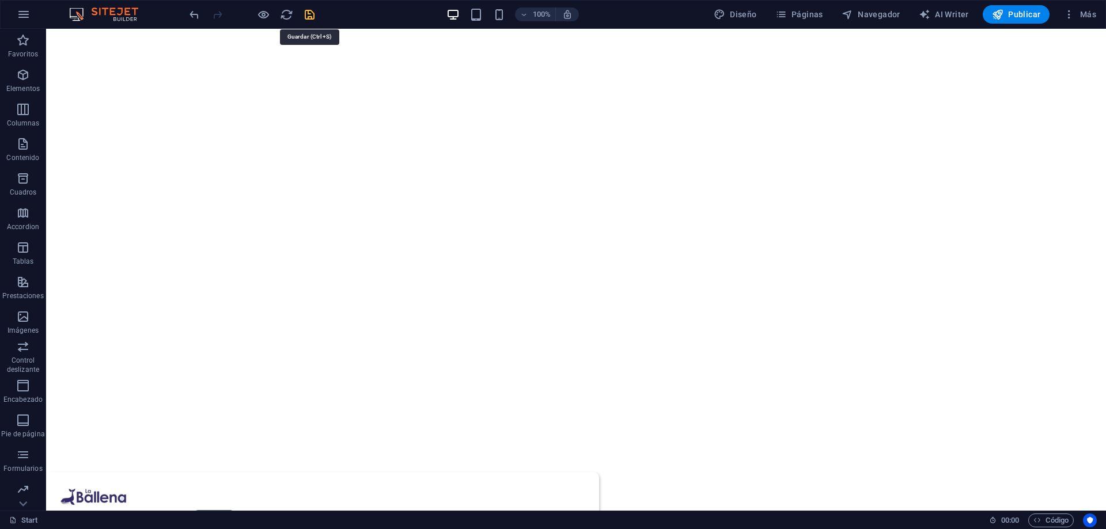
drag, startPoint x: 312, startPoint y: 11, endPoint x: 481, endPoint y: 117, distance: 200.0
click at [312, 11] on icon "save" at bounding box center [309, 14] width 13 height 13
checkbox input "false"
click at [1023, 14] on span "Publicar" at bounding box center [1016, 15] width 49 height 12
